Goal: Information Seeking & Learning: Check status

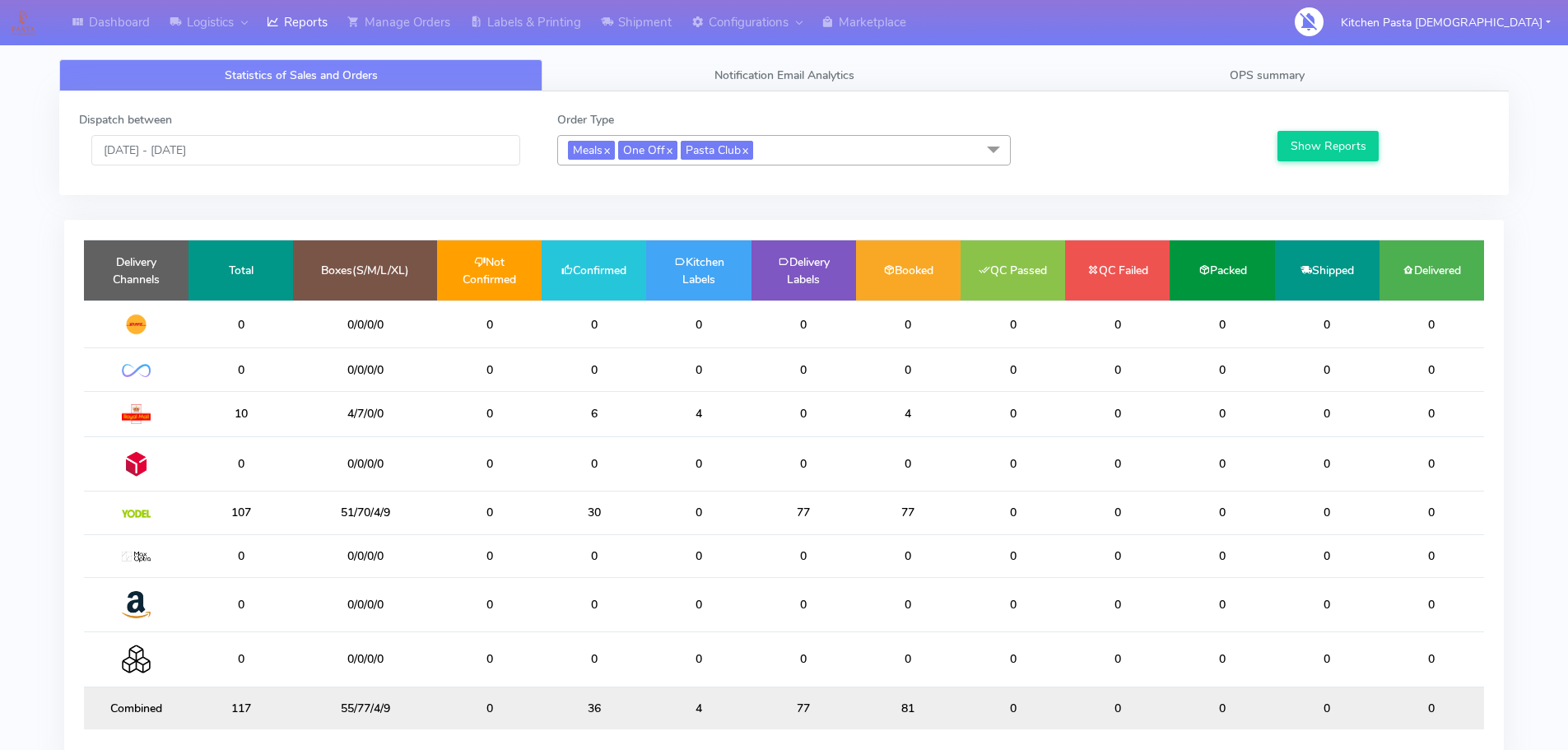
click at [1271, 29] on div "Dashboard Logistics [GEOGRAPHIC_DATA] Logistics Reports Manage Orders Labels & …" at bounding box center [784, 411] width 1568 height 764
click at [241, 25] on div at bounding box center [240, 22] width 13 height 19
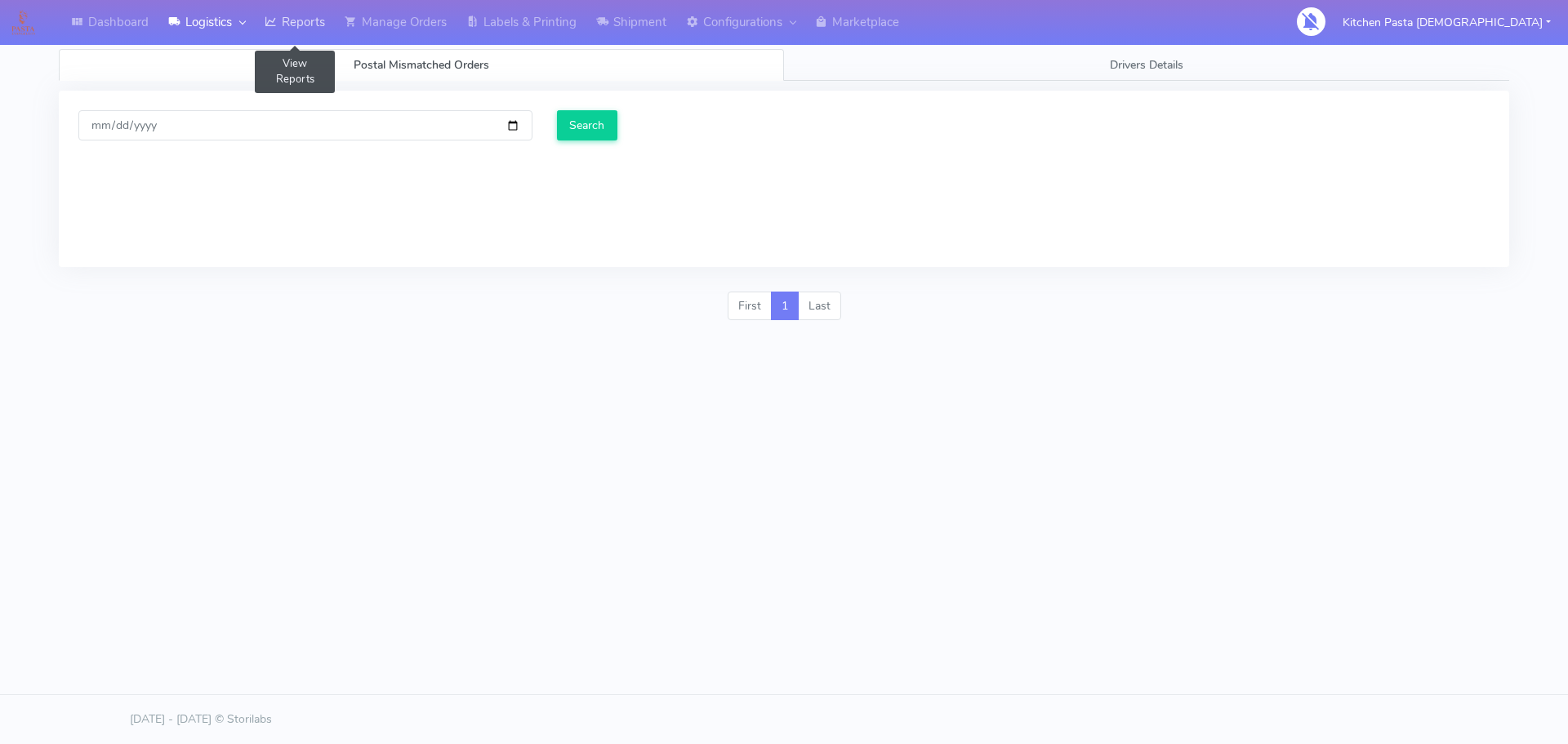
click at [305, 21] on link "Reports" at bounding box center [295, 22] width 80 height 45
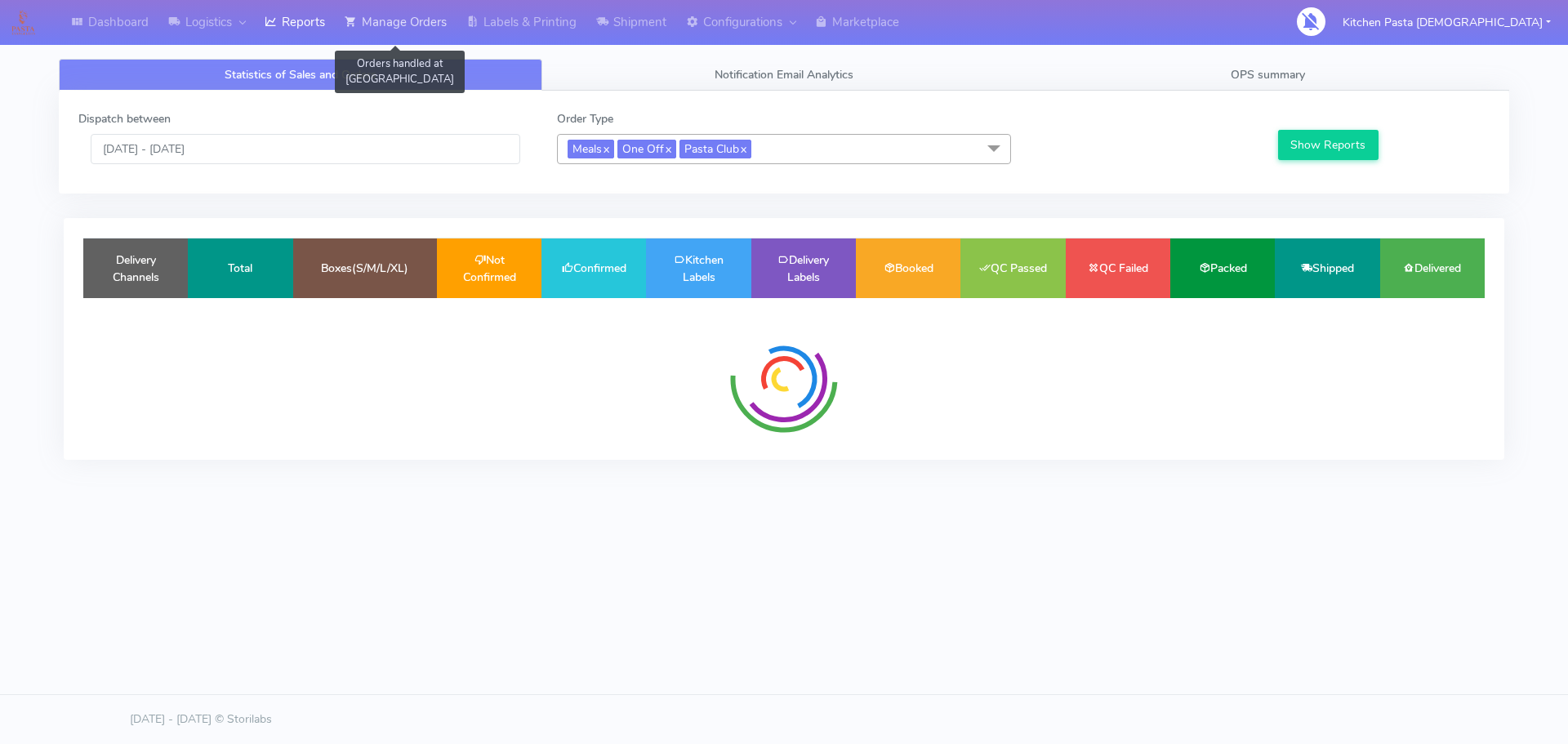
click at [386, 20] on link "Manage Orders" at bounding box center [395, 22] width 122 height 45
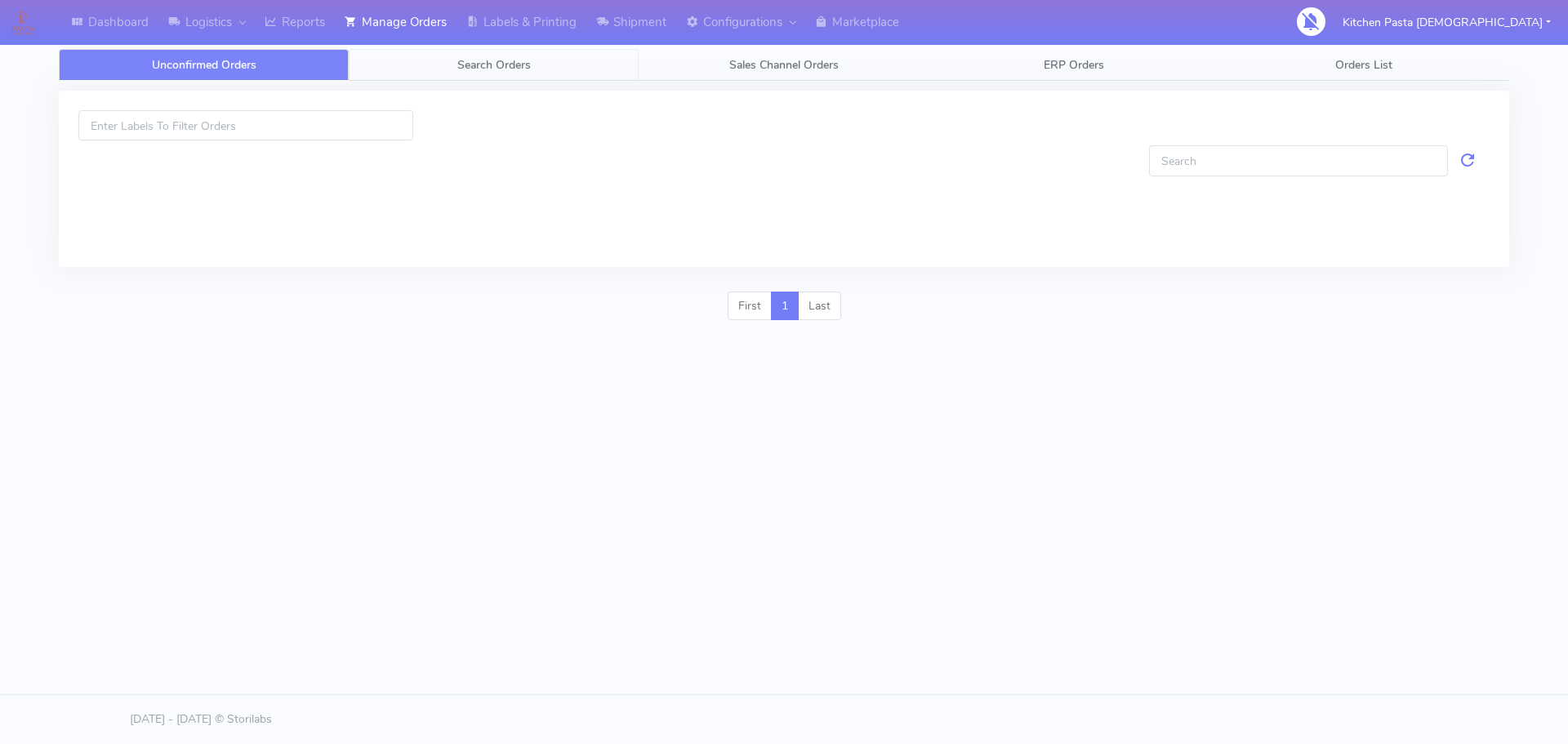
click at [429, 67] on link "Search Orders" at bounding box center [494, 64] width 290 height 32
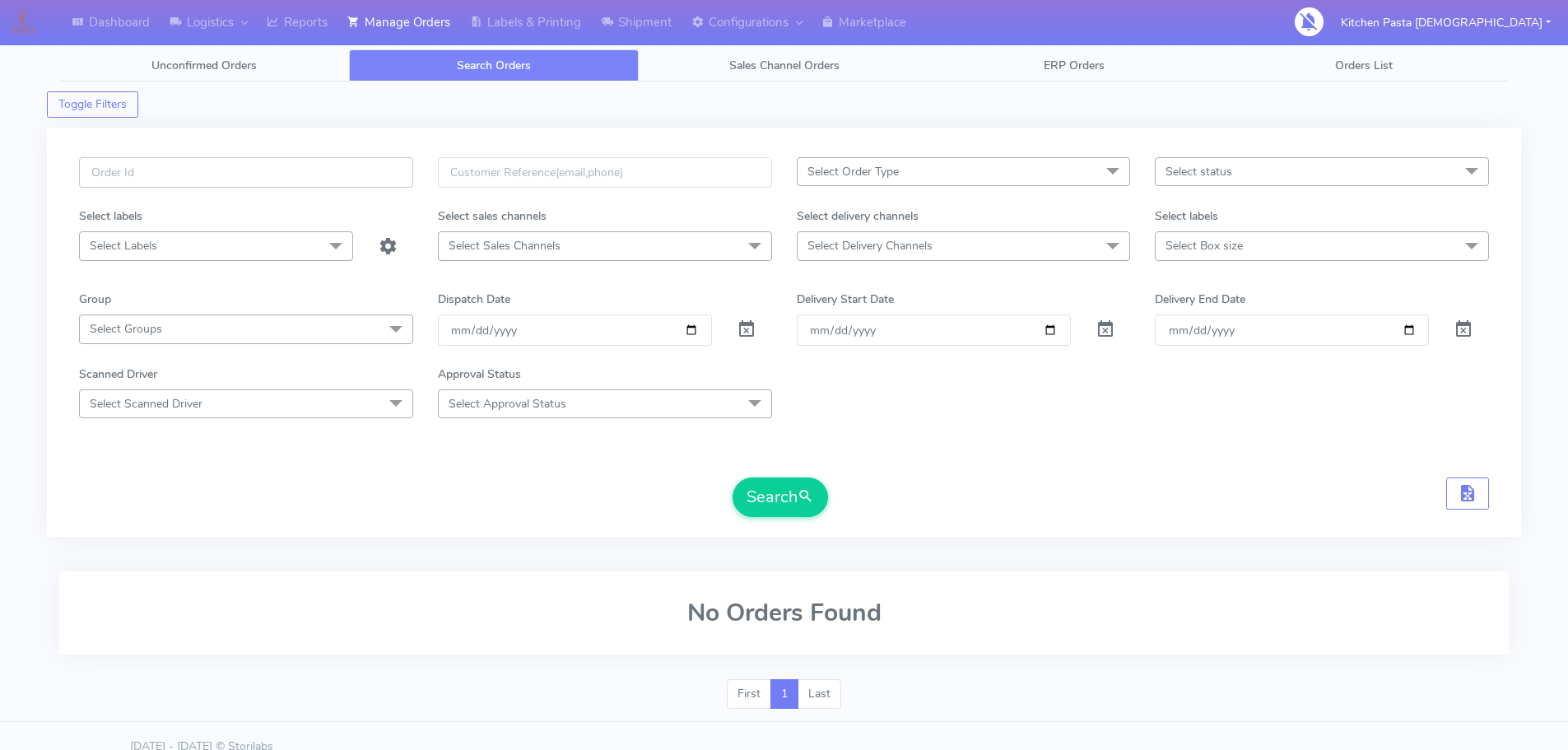
drag, startPoint x: 341, startPoint y: 175, endPoint x: 359, endPoint y: 164, distance: 21.1
click at [341, 175] on input "text" at bounding box center [246, 172] width 334 height 30
click at [308, 22] on link "Reports" at bounding box center [297, 22] width 81 height 46
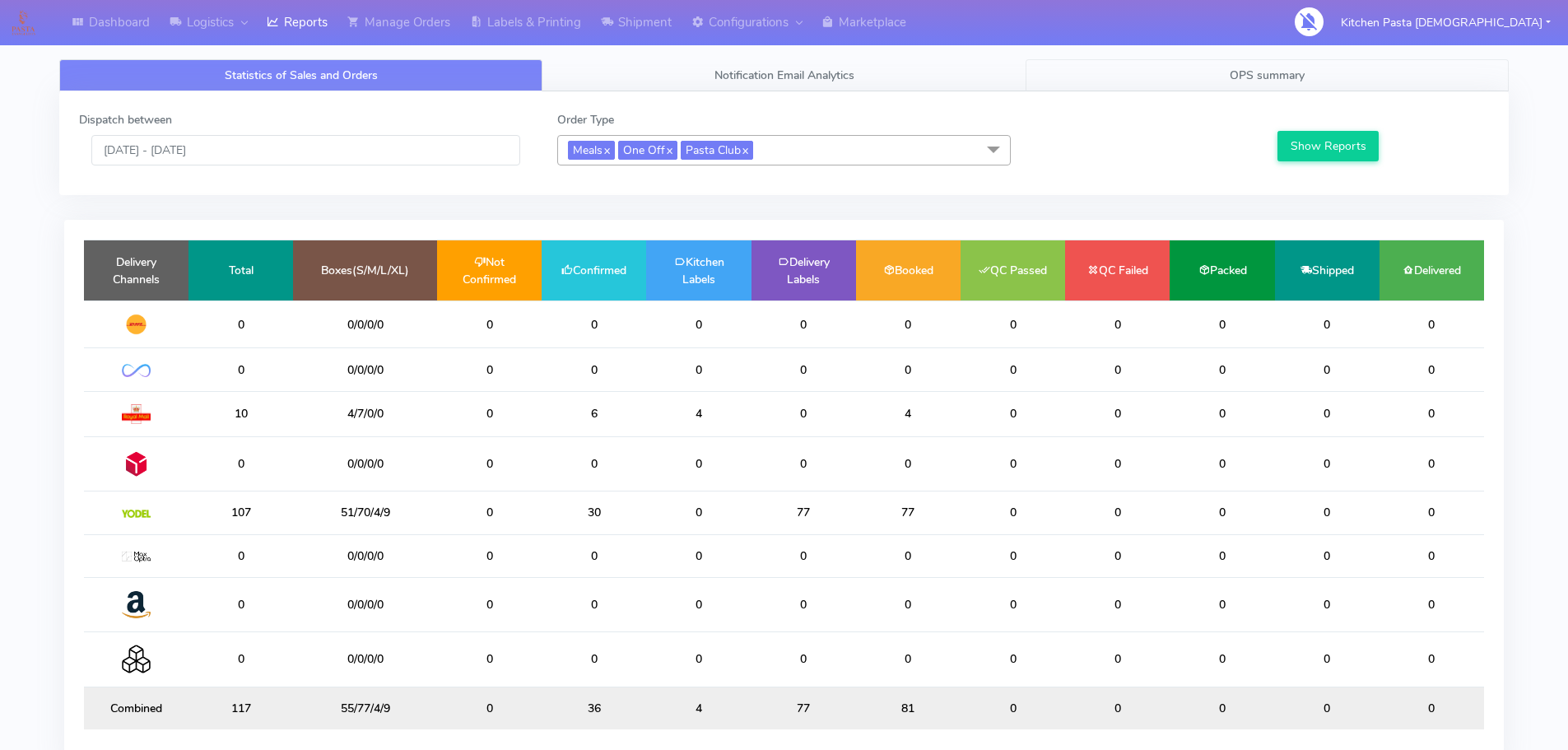
click at [1215, 89] on link "OPS summary" at bounding box center [1267, 75] width 483 height 32
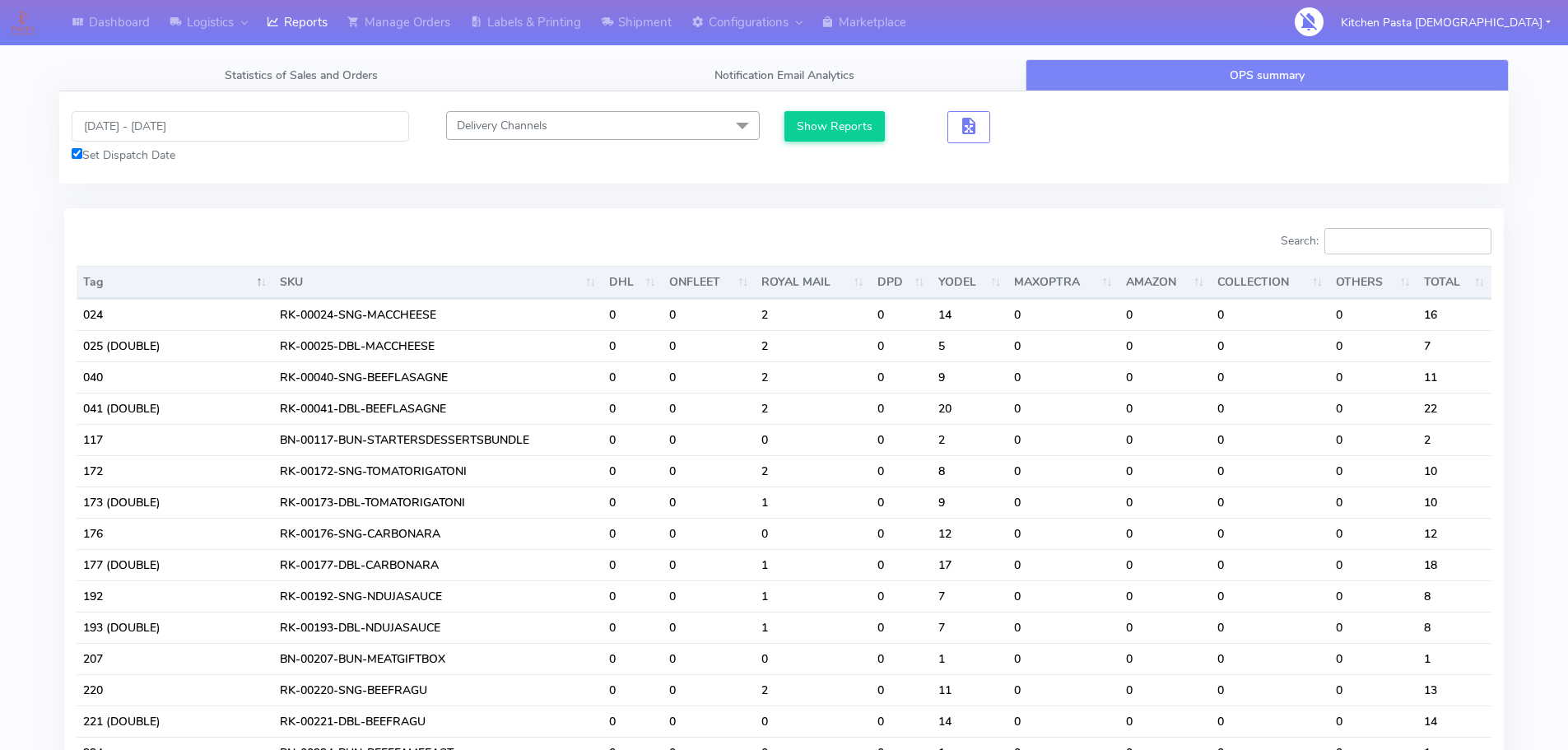
click at [1354, 231] on input "Search:" at bounding box center [1407, 241] width 167 height 27
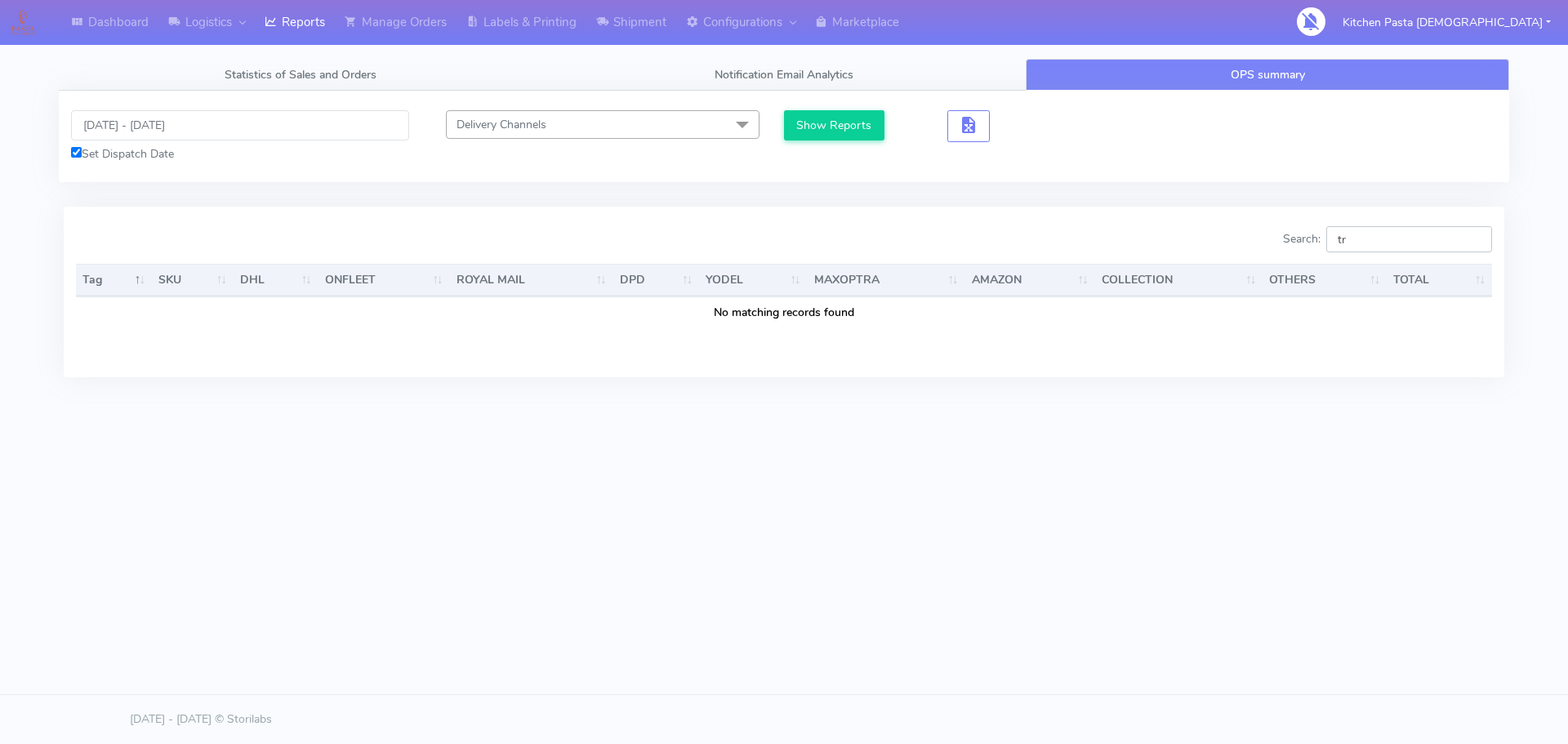
type input "t"
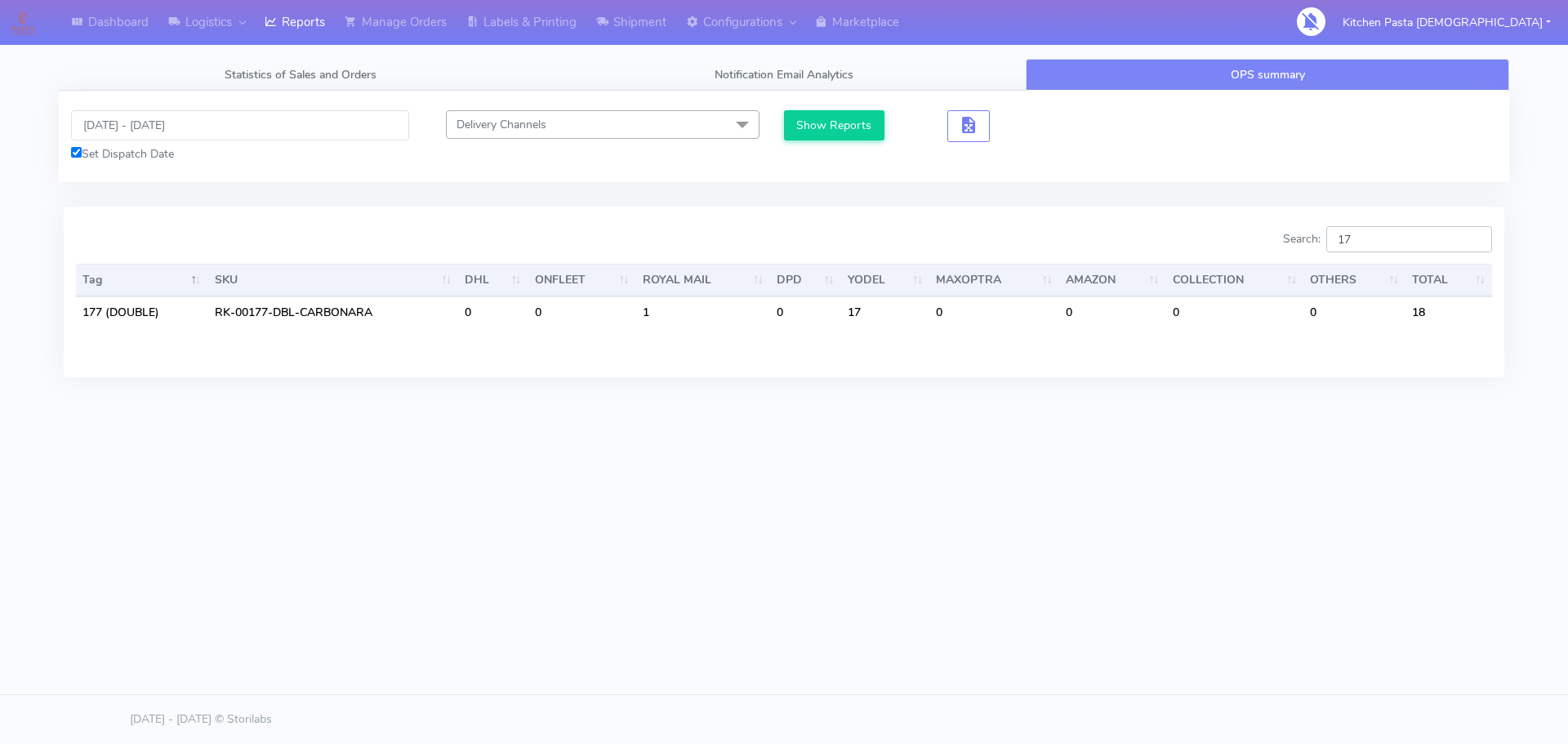
type input "1"
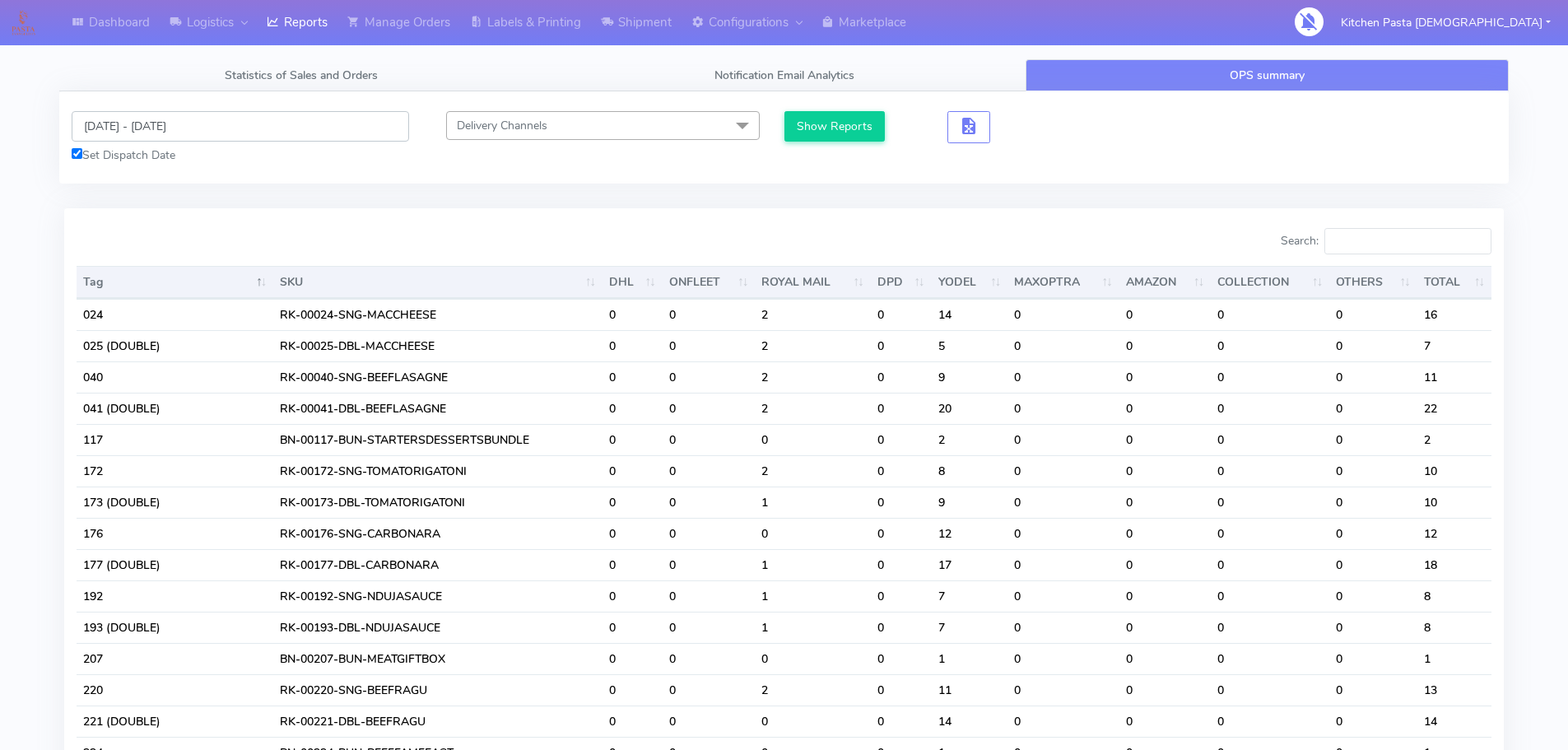
click at [156, 129] on input "[DATE] - [DATE]" at bounding box center [240, 126] width 337 height 30
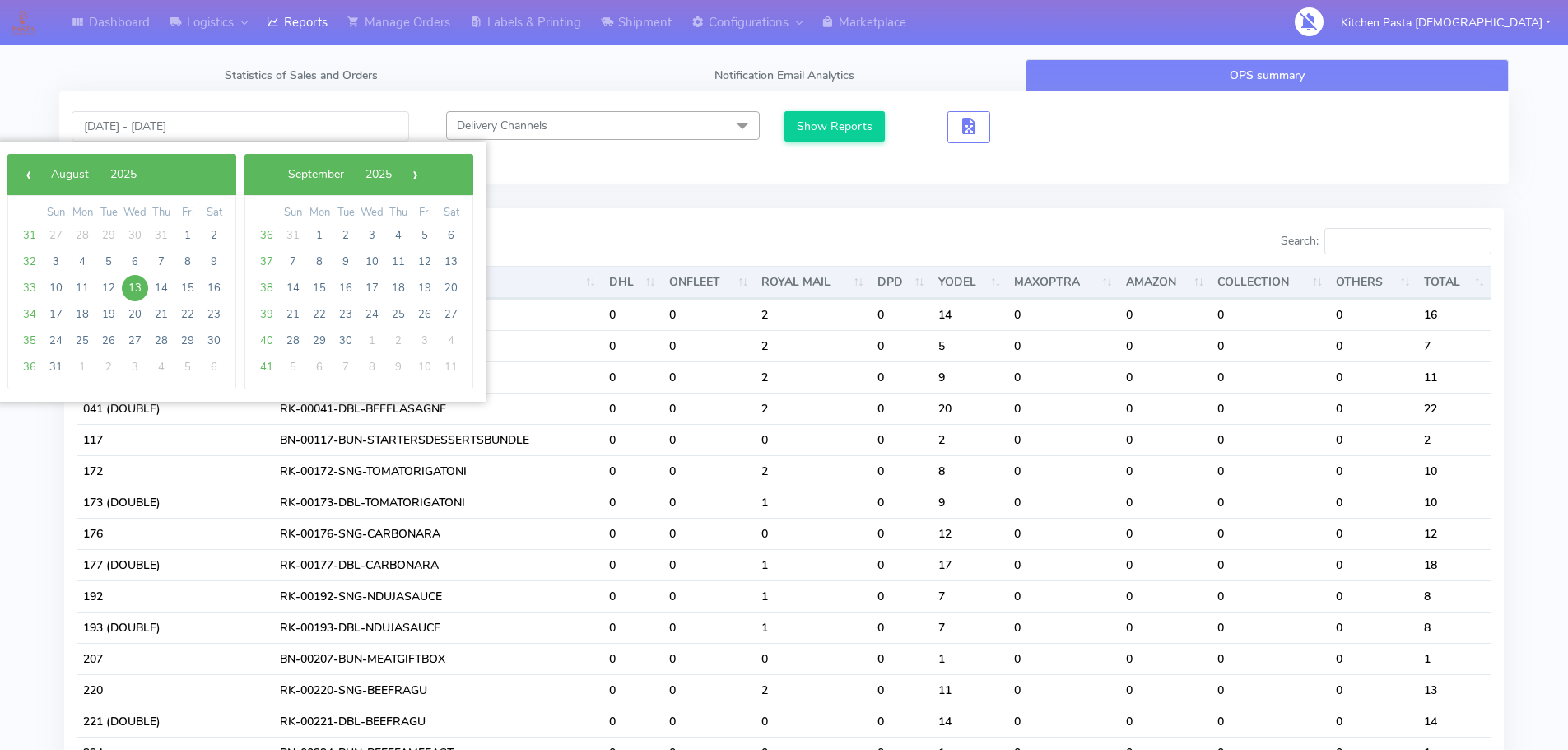
type input "13/08/2025 - 14/08/2025"
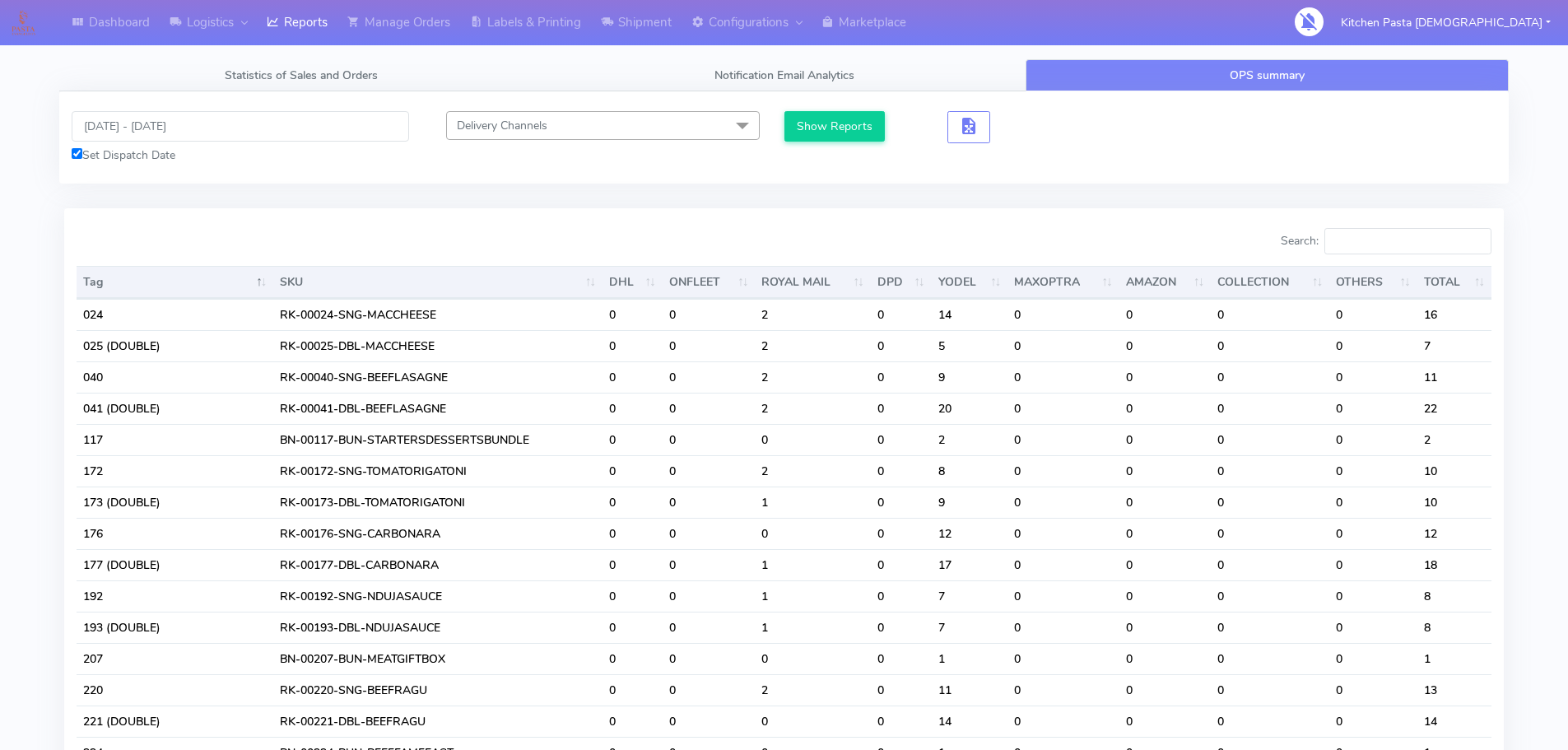
click at [827, 128] on button "Show Reports" at bounding box center [835, 126] width 101 height 30
click at [1381, 237] on input "Search:" at bounding box center [1407, 241] width 167 height 27
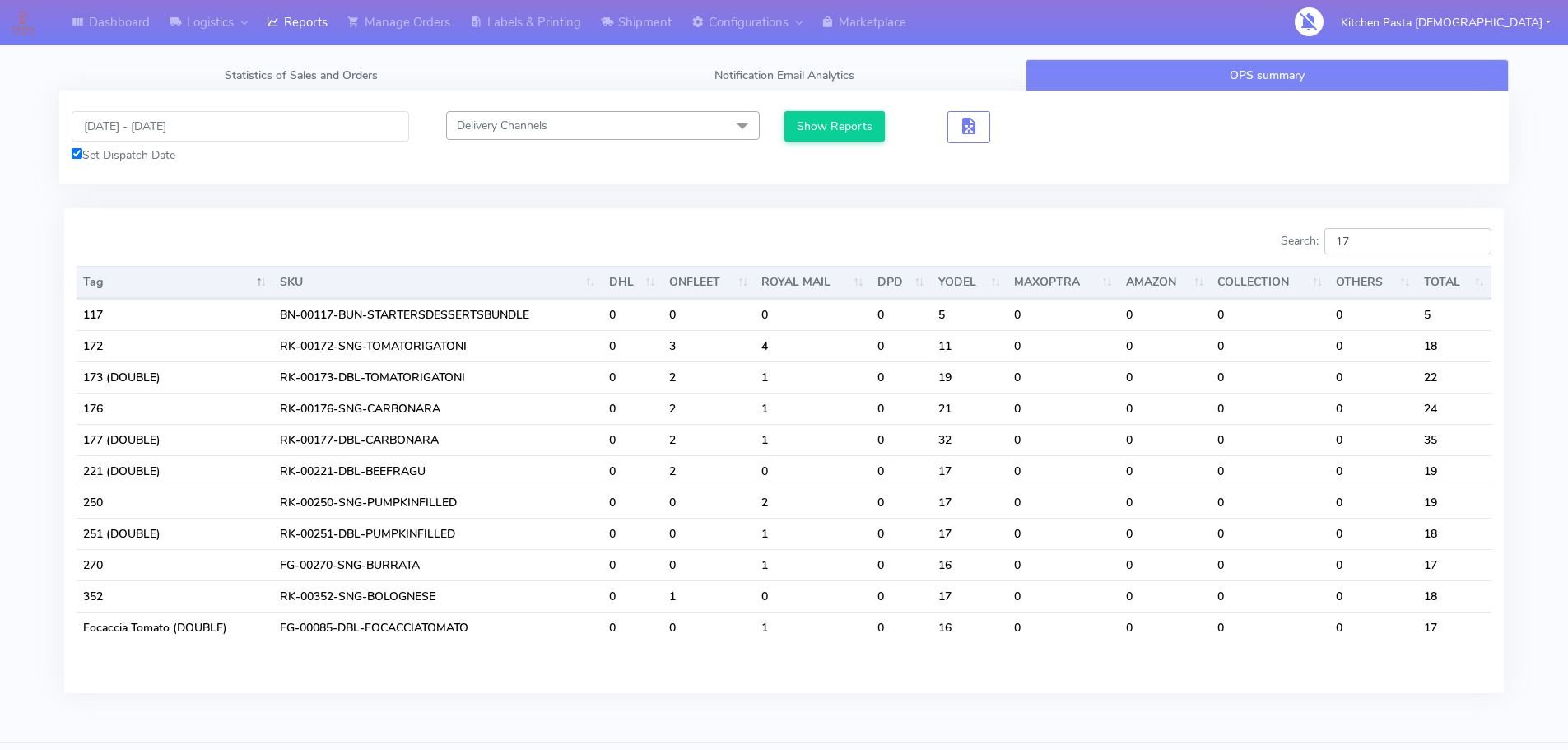
type input "1"
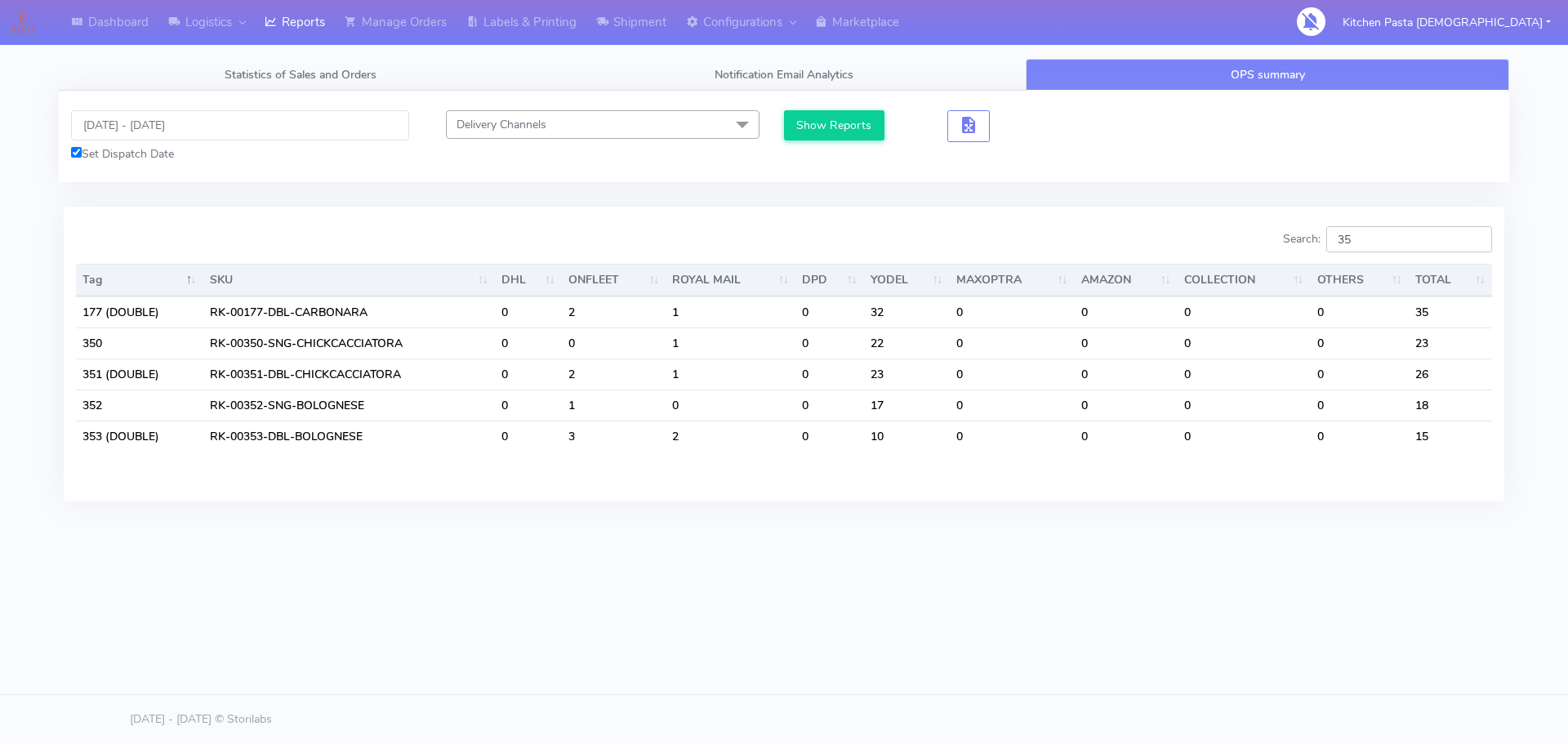
type input "353"
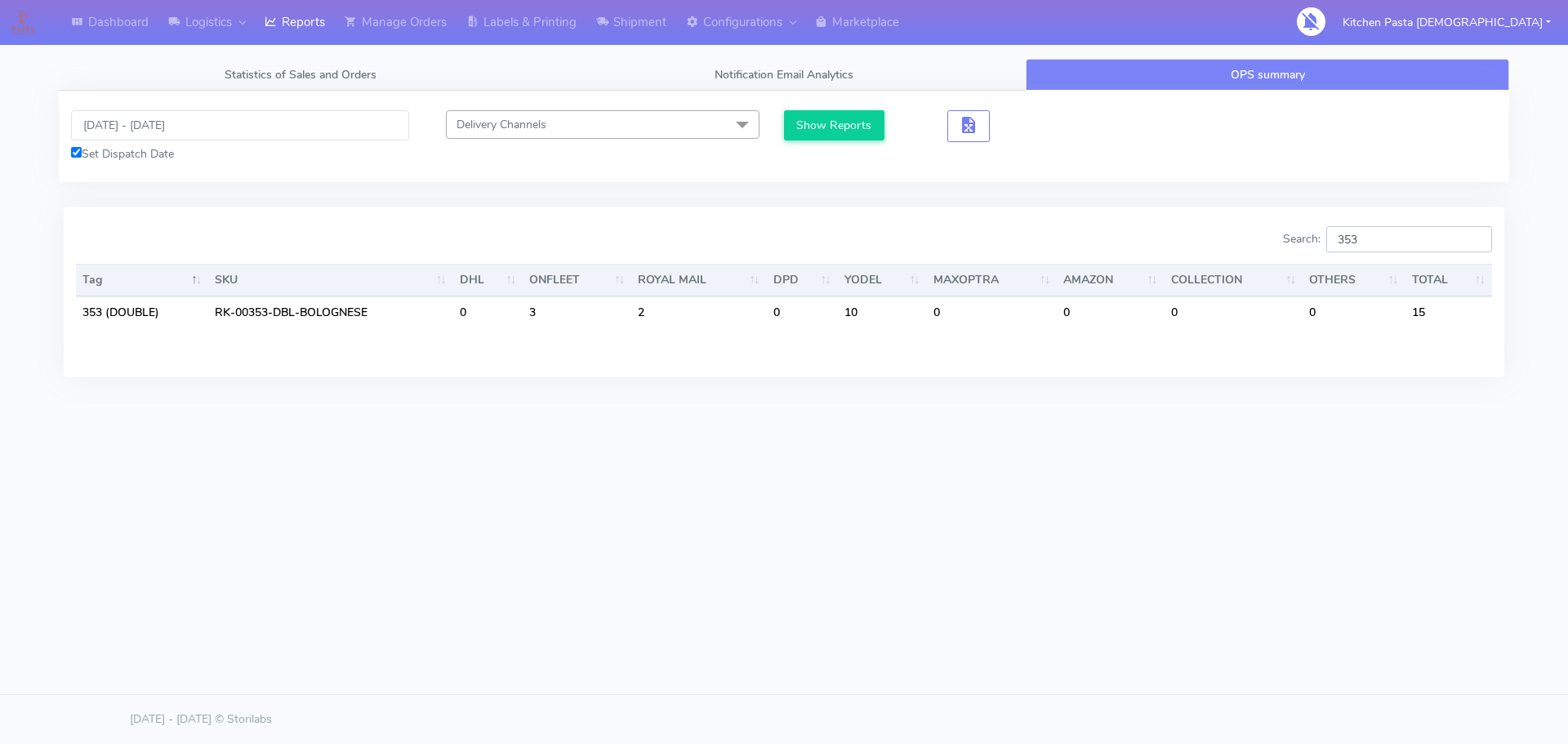
click at [1469, 243] on input "353" at bounding box center [1409, 239] width 166 height 26
click at [1474, 237] on input "353" at bounding box center [1409, 239] width 166 height 26
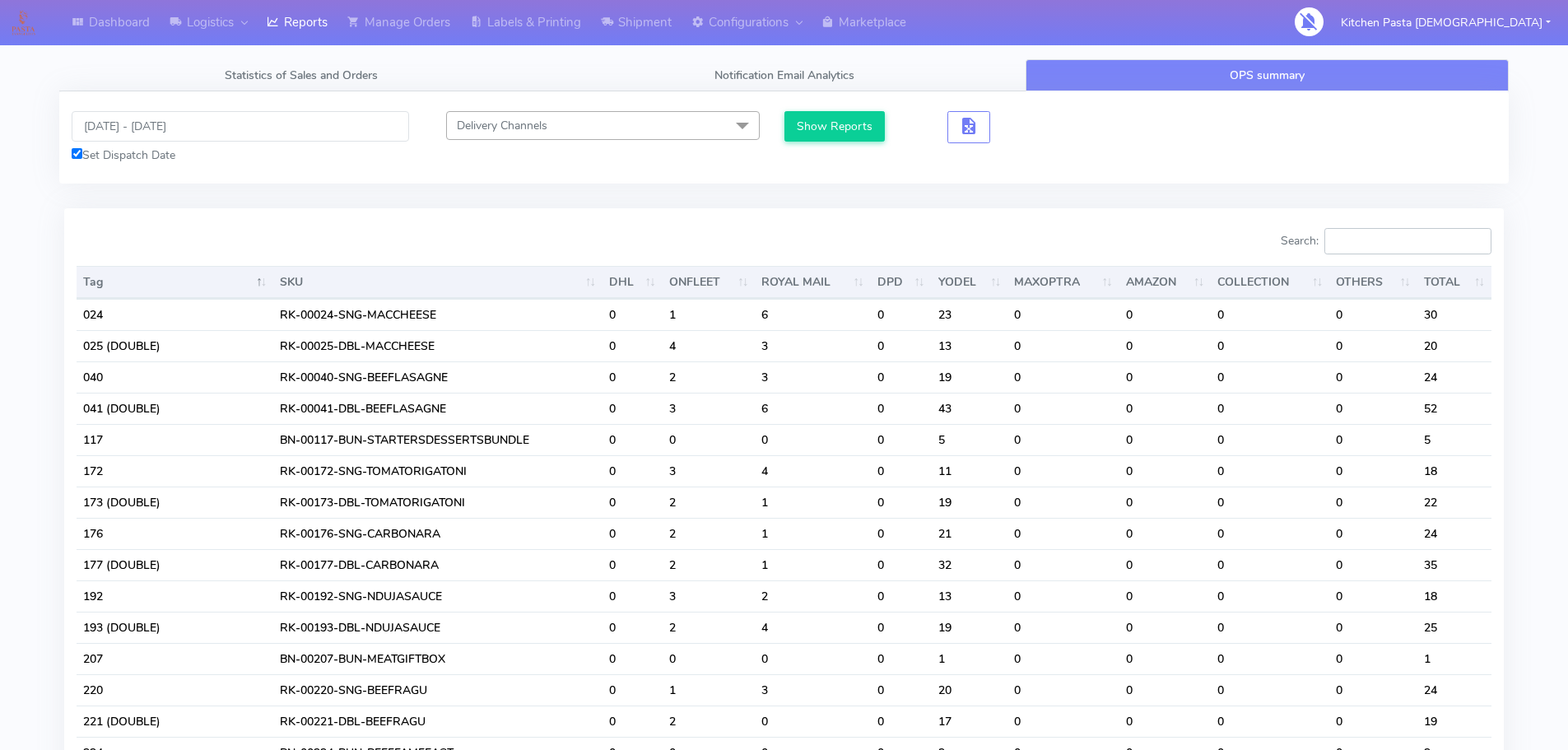
click at [1371, 239] on input "Search:" at bounding box center [1407, 241] width 167 height 27
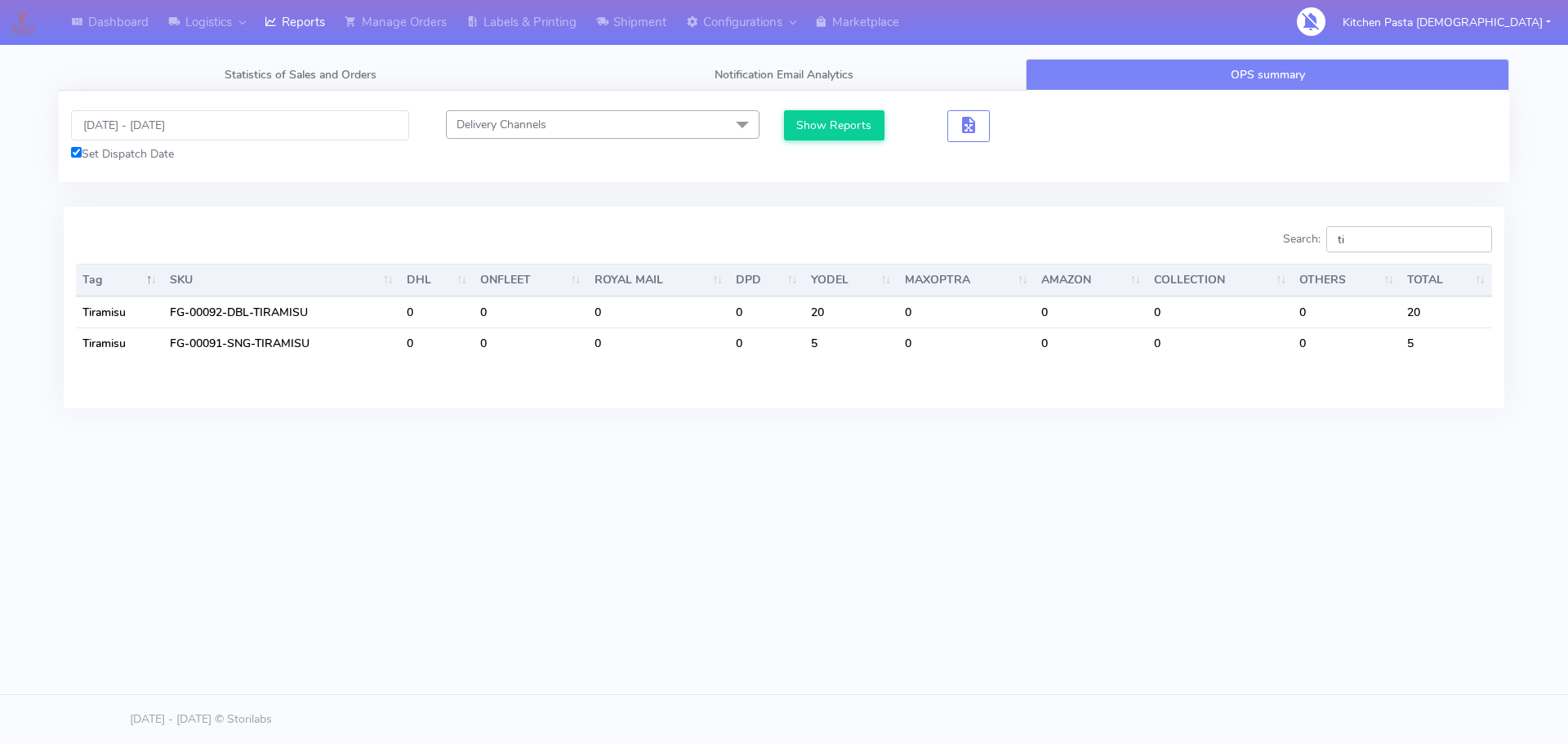
type input "t"
